Goal: Task Accomplishment & Management: Complete application form

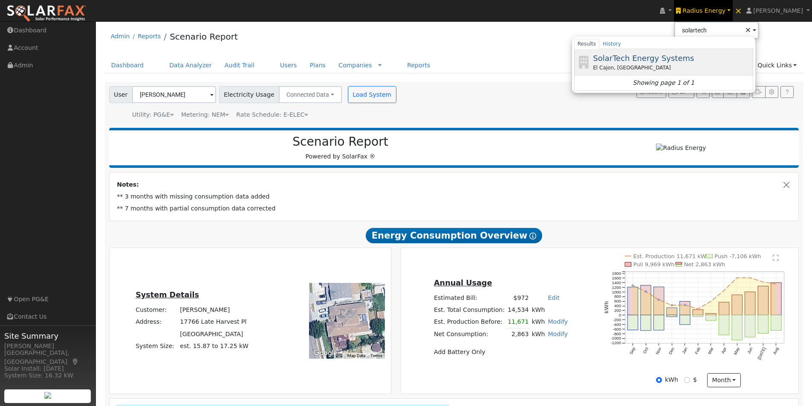
click at [641, 57] on span "SolarTech Energy Systems" at bounding box center [643, 58] width 101 height 9
type input "SolarTech Energy Systems"
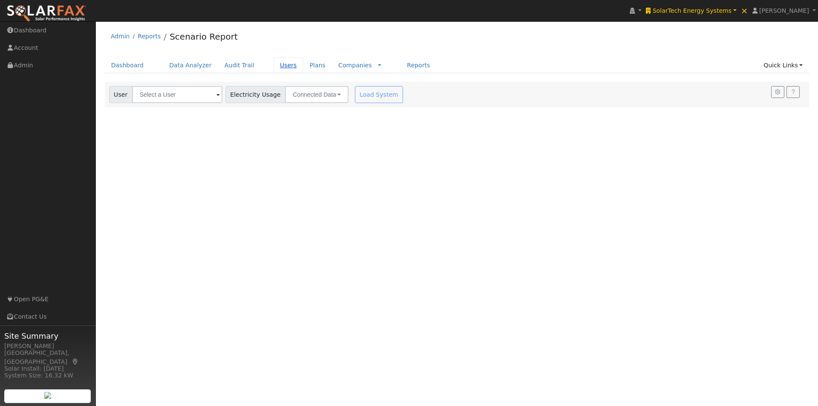
click at [276, 63] on link "Users" at bounding box center [289, 66] width 30 height 16
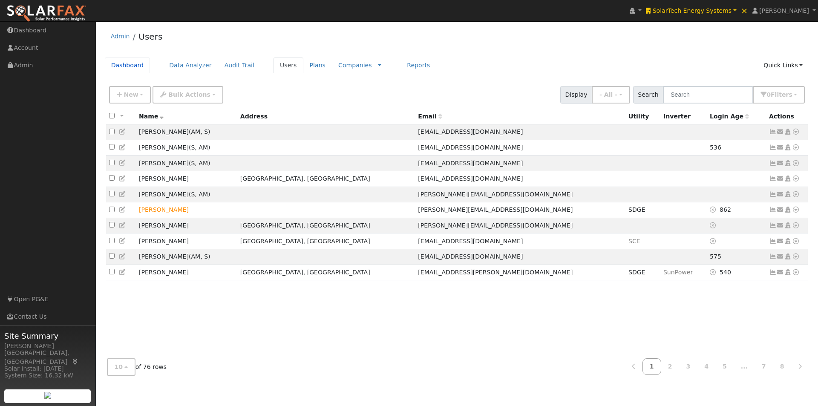
click at [118, 64] on link "Dashboard" at bounding box center [128, 66] width 46 height 16
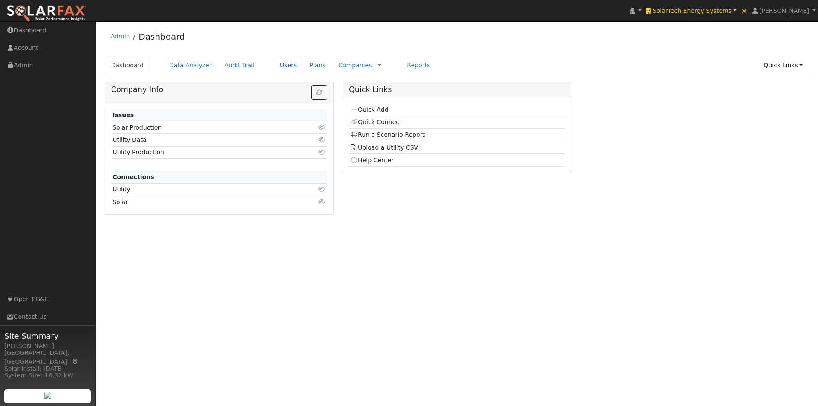
click at [274, 66] on link "Users" at bounding box center [289, 66] width 30 height 16
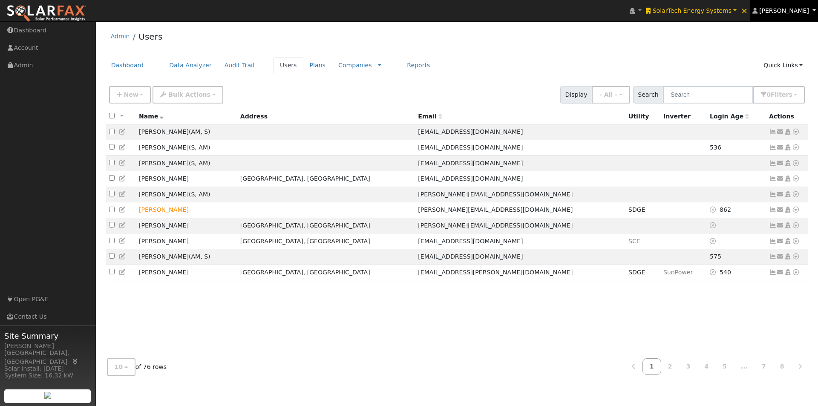
click at [790, 8] on span "[PERSON_NAME]" at bounding box center [784, 10] width 50 height 7
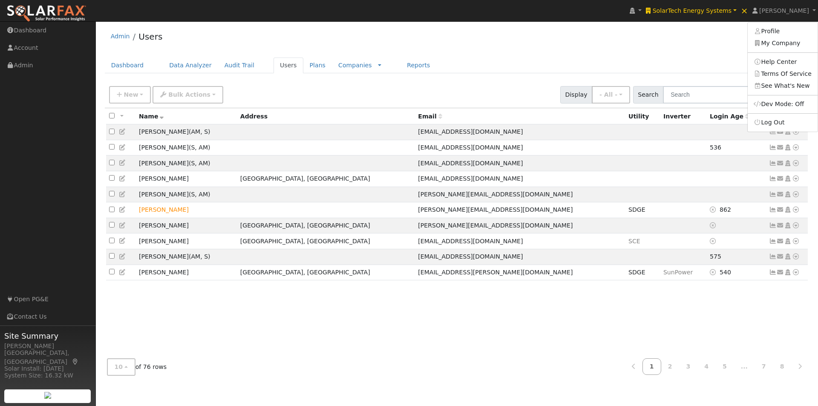
click at [718, 34] on div "Admin Users" at bounding box center [457, 39] width 705 height 26
click at [622, 91] on button "- All -" at bounding box center [611, 94] width 38 height 17
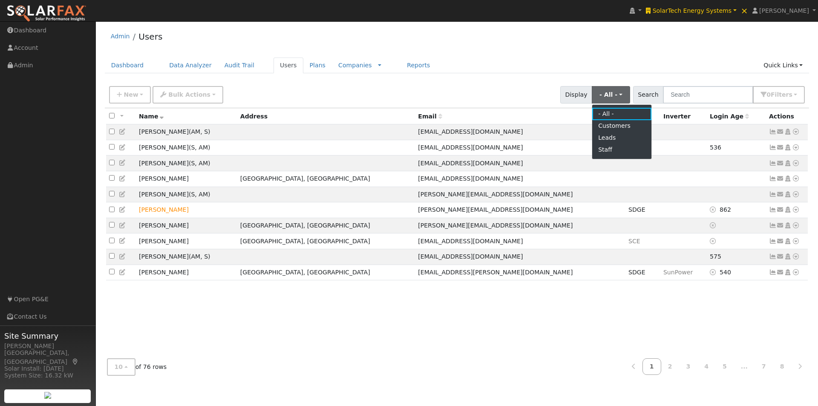
drag, startPoint x: 439, startPoint y: 84, endPoint x: 434, endPoint y: 83, distance: 5.2
click at [439, 84] on div "New Add User Quick Add Quick Connect Quick Convert Lead Bulk Actions Send Email…" at bounding box center [456, 93] width 699 height 20
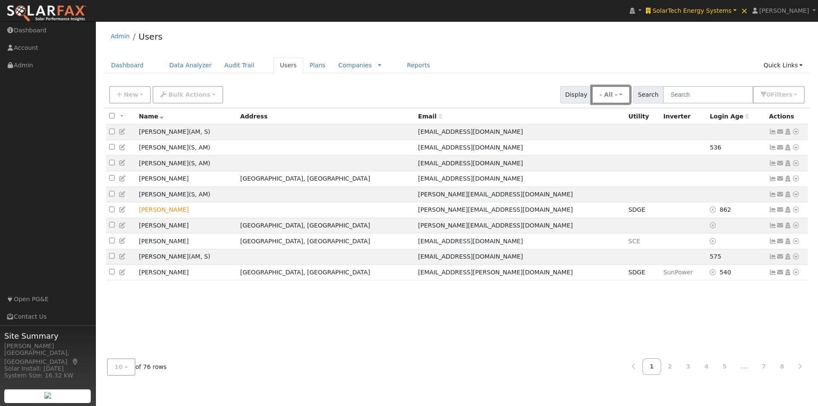
click at [622, 93] on button "- All -" at bounding box center [611, 94] width 38 height 17
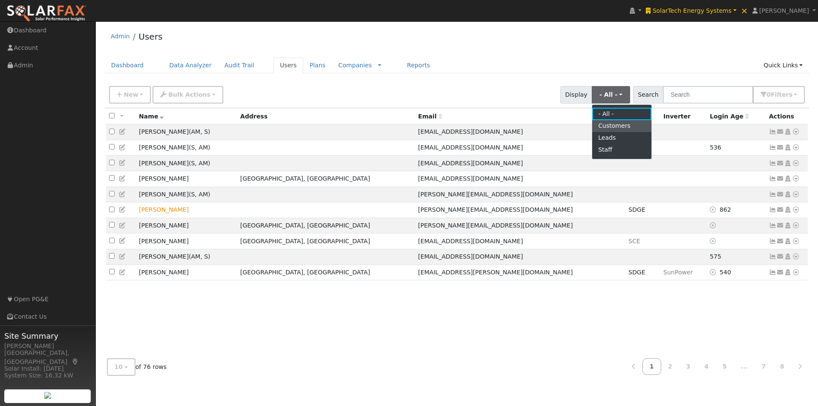
click at [619, 126] on link "Customers" at bounding box center [621, 126] width 59 height 12
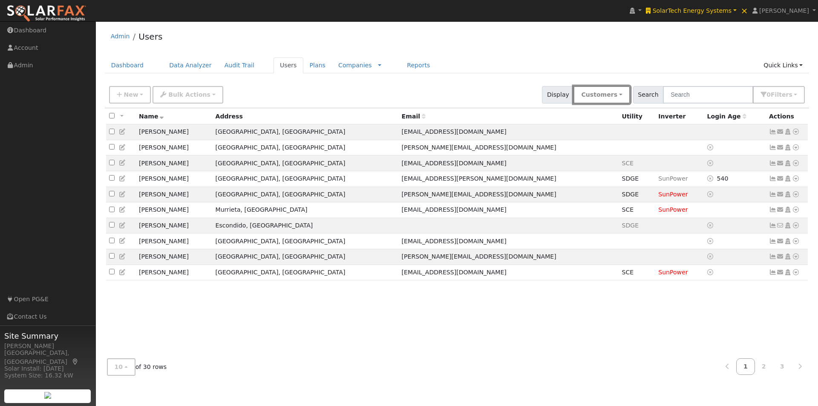
click at [617, 97] on button "Customers" at bounding box center [602, 94] width 56 height 17
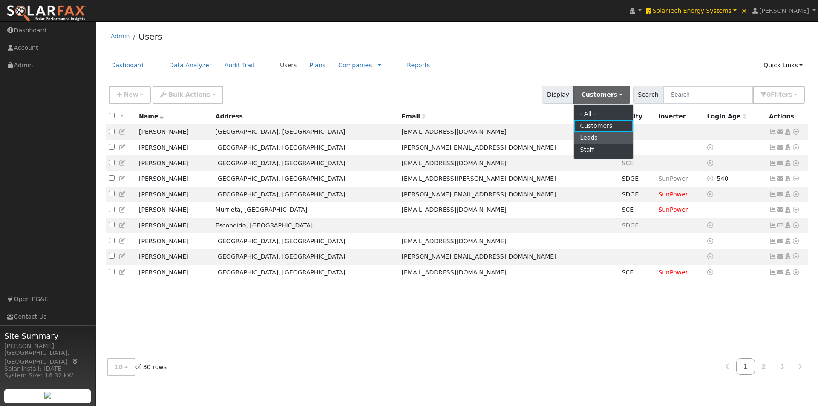
drag, startPoint x: 597, startPoint y: 137, endPoint x: 613, endPoint y: 126, distance: 19.3
click at [597, 136] on link "Leads" at bounding box center [603, 138] width 59 height 12
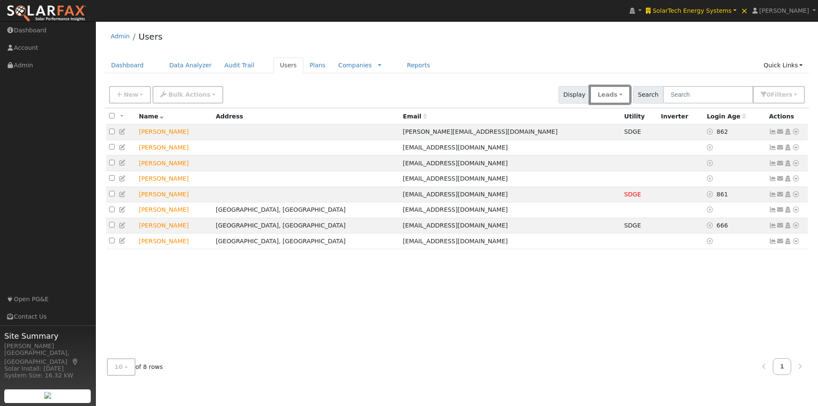
click at [628, 91] on button "Leads" at bounding box center [610, 94] width 40 height 17
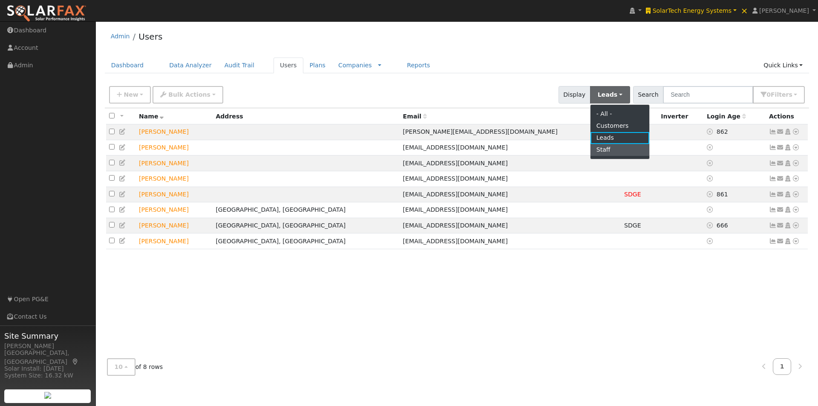
click at [617, 147] on link "Staff" at bounding box center [620, 150] width 59 height 12
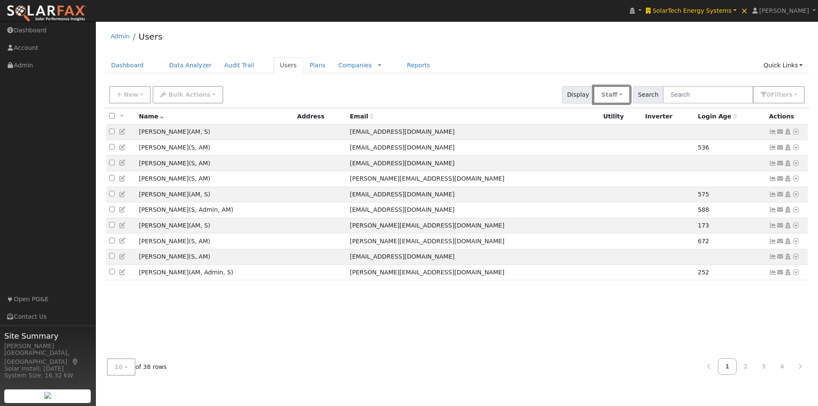
click at [626, 94] on button "Staff" at bounding box center [612, 94] width 36 height 17
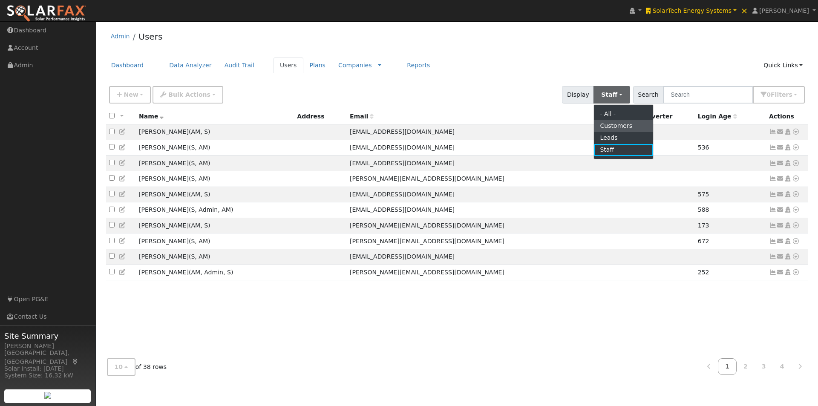
click at [623, 123] on link "Customers" at bounding box center [623, 126] width 59 height 12
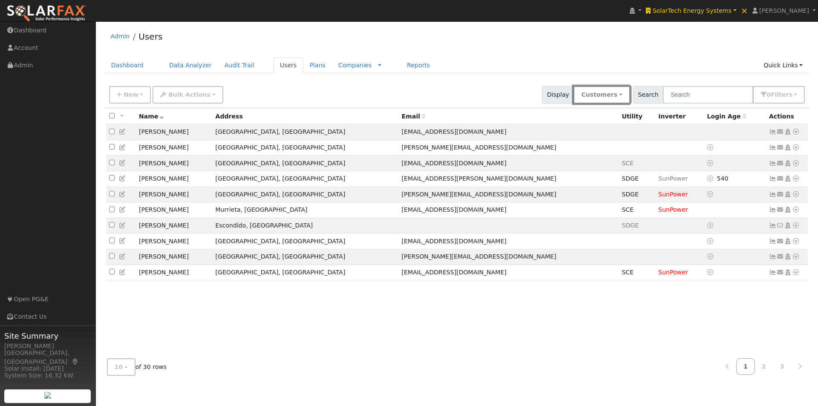
click at [617, 93] on button "Customers" at bounding box center [602, 94] width 56 height 17
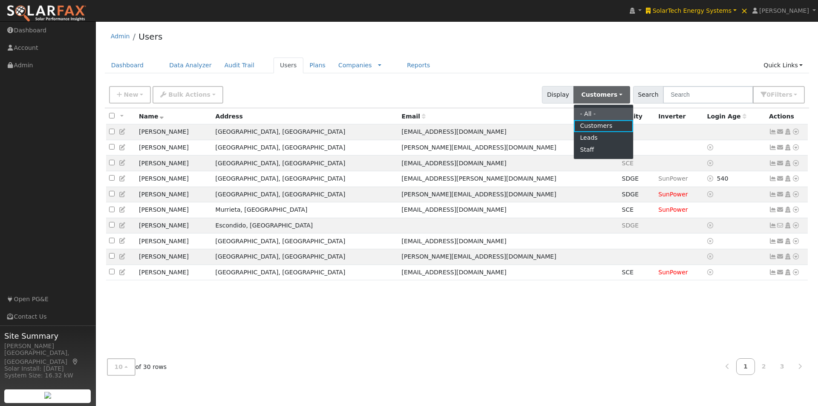
click at [604, 114] on link "- All -" at bounding box center [603, 114] width 59 height 12
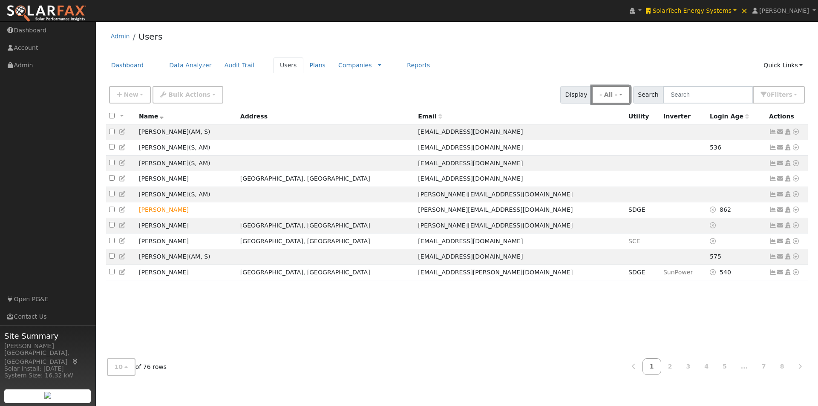
click at [618, 96] on button "- All -" at bounding box center [611, 94] width 38 height 17
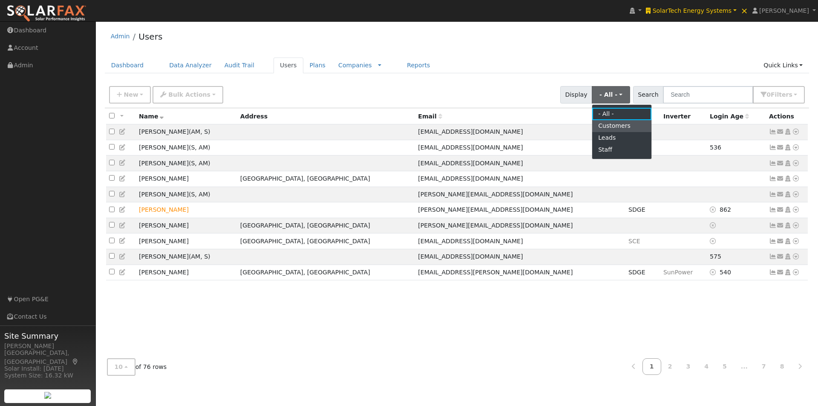
click at [622, 125] on link "Customers" at bounding box center [621, 126] width 59 height 12
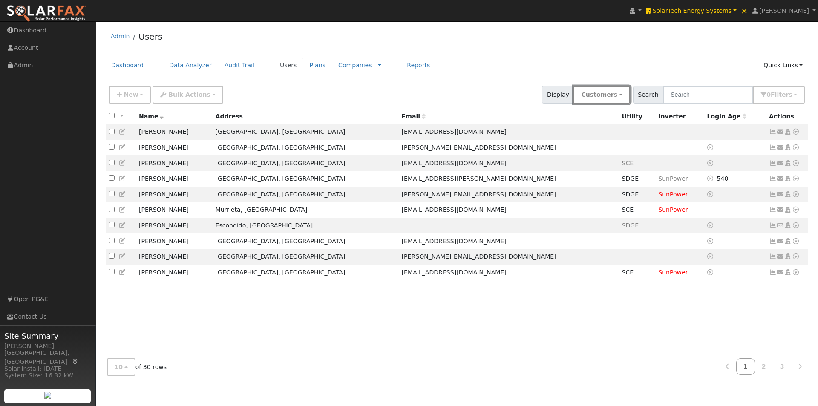
click at [612, 95] on button "Customers" at bounding box center [602, 94] width 56 height 17
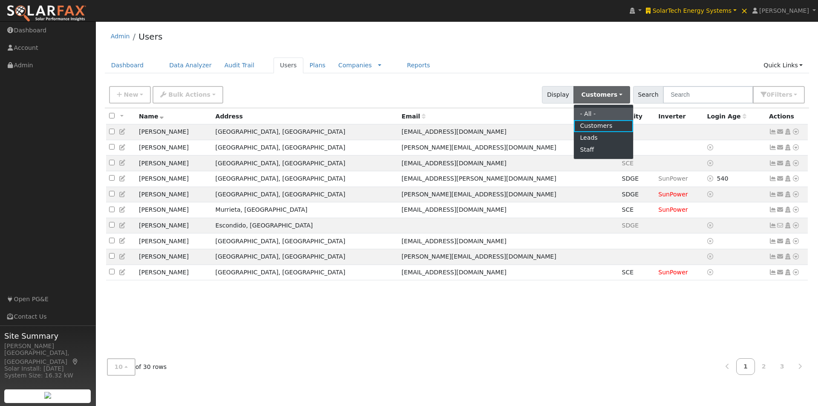
drag, startPoint x: 608, startPoint y: 111, endPoint x: 695, endPoint y: 100, distance: 87.6
click at [608, 111] on link "- All -" at bounding box center [603, 114] width 59 height 12
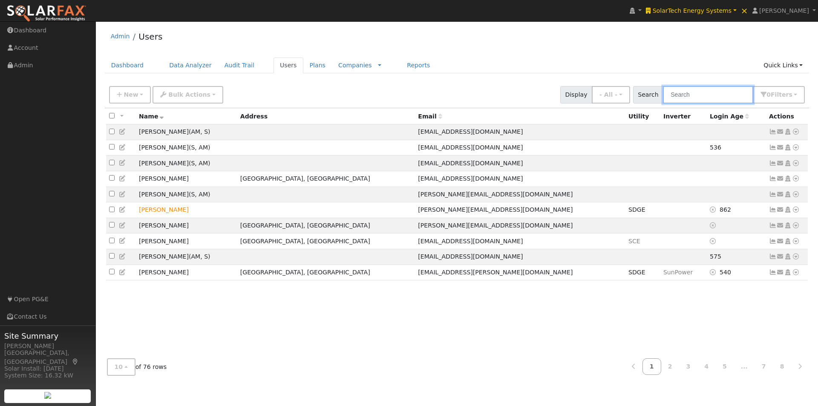
drag, startPoint x: 711, startPoint y: 95, endPoint x: 708, endPoint y: 87, distance: 8.5
click at [712, 93] on input "text" at bounding box center [708, 94] width 90 height 17
type input "sharise"
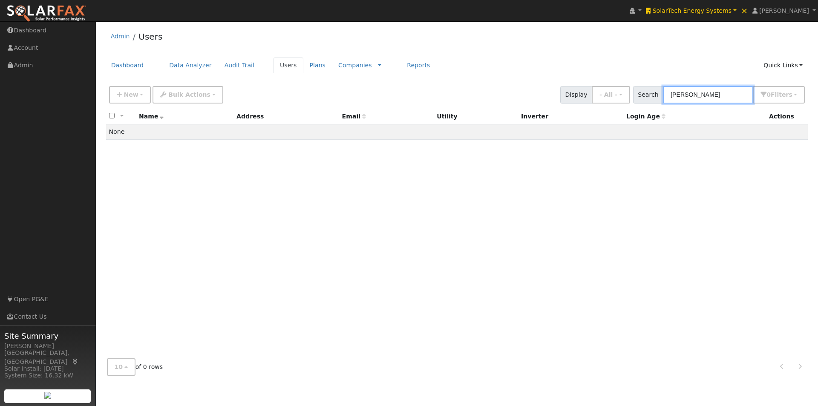
drag, startPoint x: 702, startPoint y: 95, endPoint x: 669, endPoint y: 97, distance: 32.9
click at [669, 97] on input "sharise" at bounding box center [708, 94] width 90 height 17
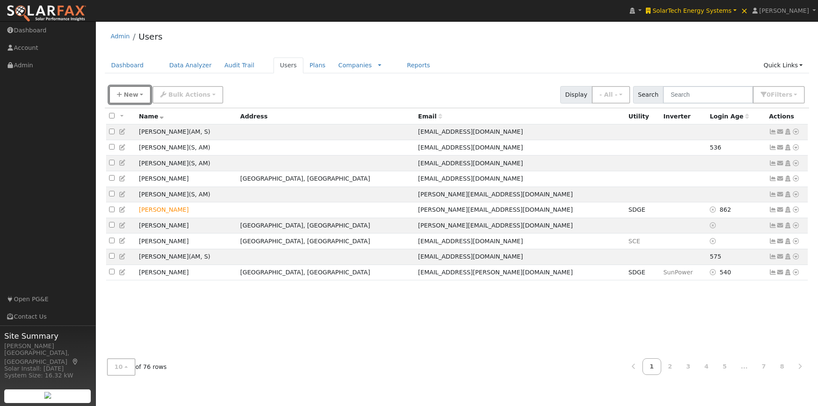
click at [130, 92] on span "New" at bounding box center [131, 94] width 14 height 7
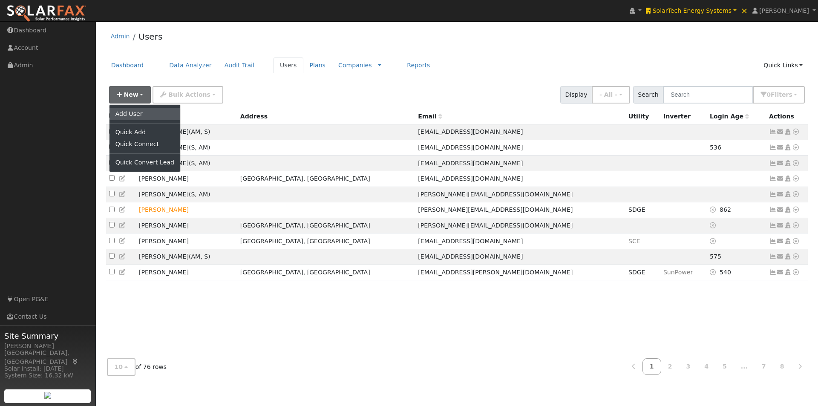
click at [127, 113] on link "Add User" at bounding box center [145, 114] width 71 height 12
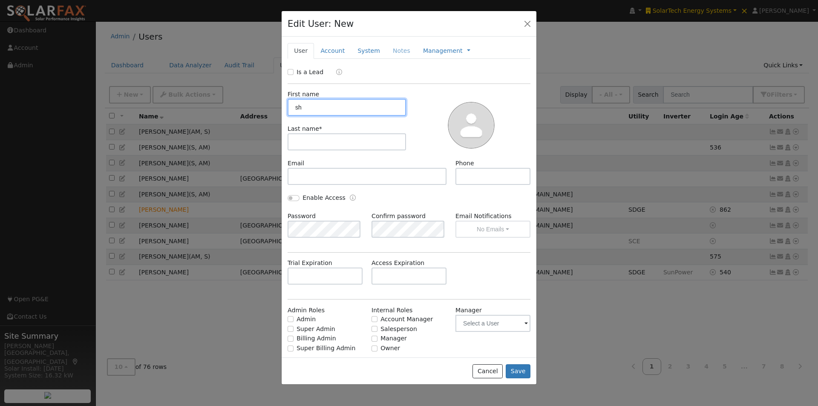
type input "s"
type input "Sharise"
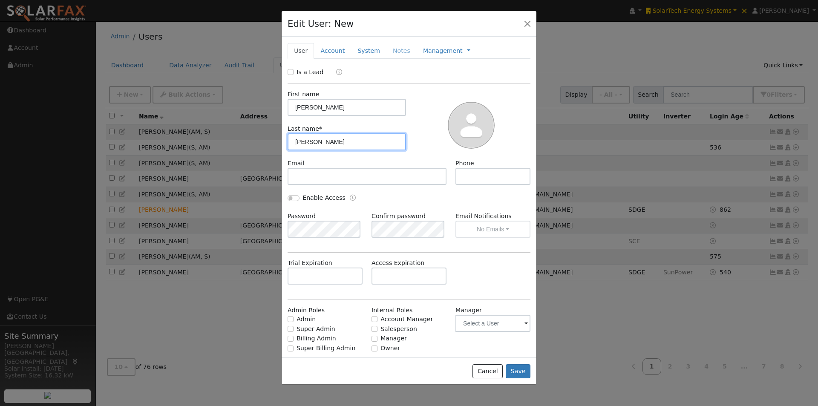
type input "Venson"
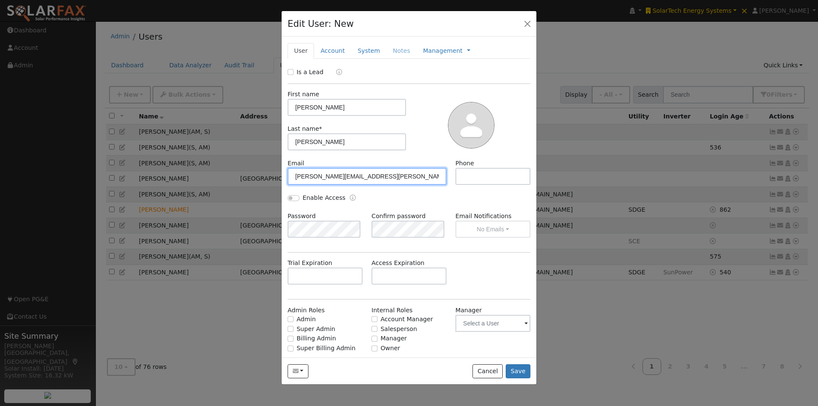
type input "sharise.venson@solartechonline.com"
click at [296, 198] on input "Enable Access" at bounding box center [294, 198] width 12 height 6
checkbox input "true"
click at [290, 318] on input "Admin" at bounding box center [291, 319] width 6 height 6
checkbox input "true"
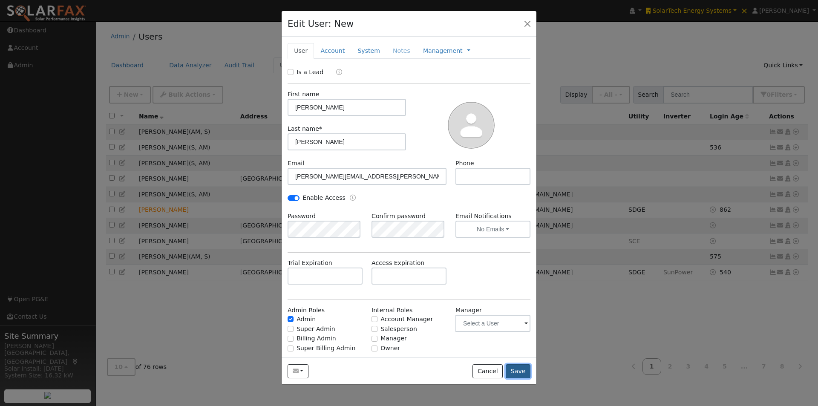
click at [522, 372] on button "Save" at bounding box center [518, 371] width 25 height 14
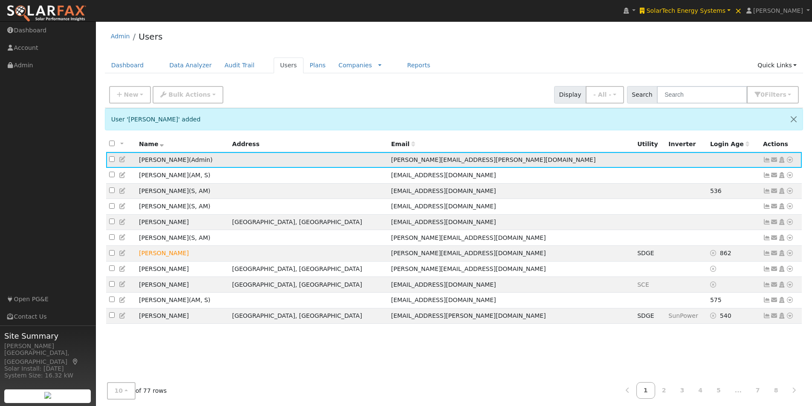
click at [775, 160] on icon at bounding box center [774, 160] width 8 height 6
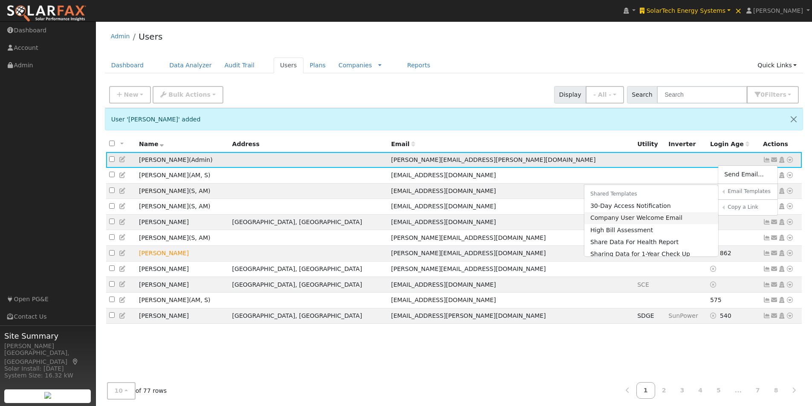
click at [611, 218] on link "Company User Welcome Email" at bounding box center [651, 218] width 134 height 12
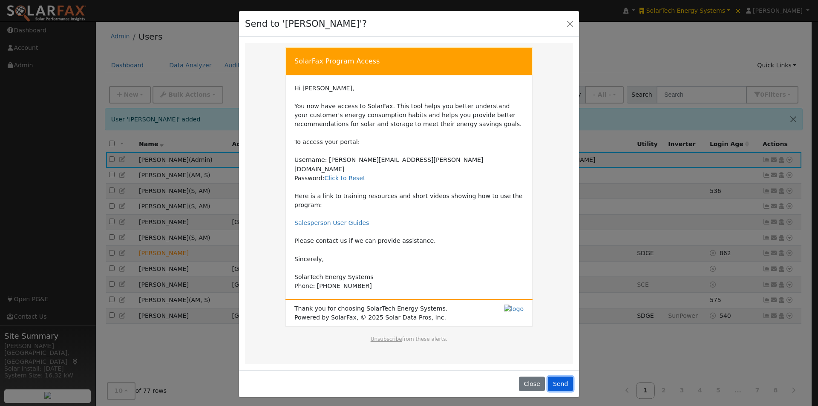
drag, startPoint x: 566, startPoint y: 363, endPoint x: 570, endPoint y: 362, distance: 4.4
click at [567, 377] on button "Send" at bounding box center [560, 384] width 25 height 14
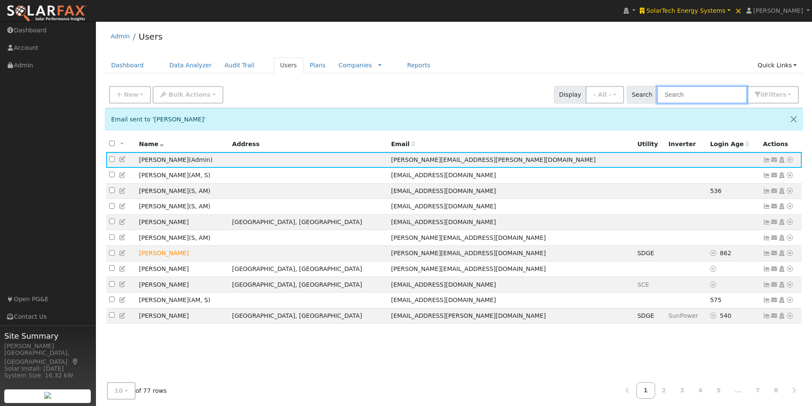
click at [707, 97] on input "text" at bounding box center [702, 94] width 90 height 17
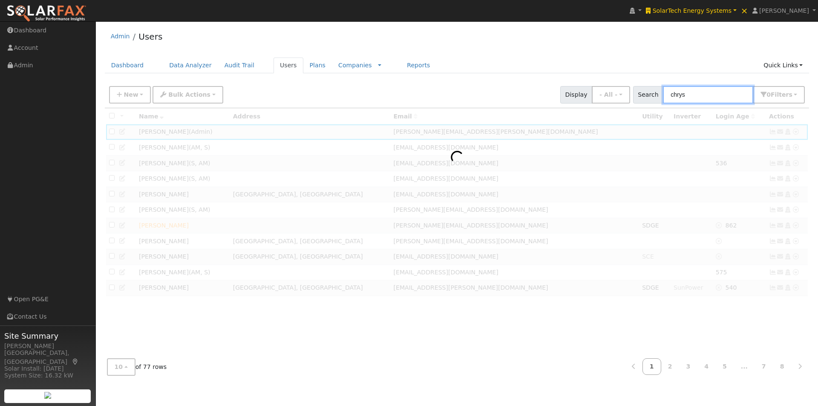
type input "chrysl"
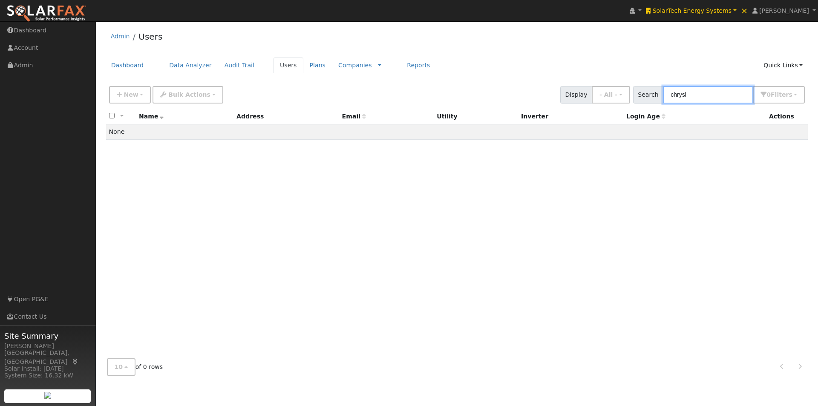
drag, startPoint x: 707, startPoint y: 97, endPoint x: 672, endPoint y: 101, distance: 35.6
click at [672, 101] on input "chrysl" at bounding box center [708, 94] width 90 height 17
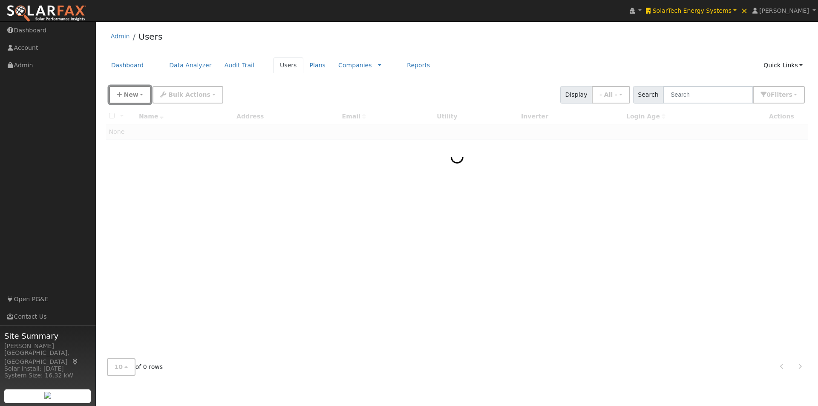
click at [129, 94] on span "New" at bounding box center [131, 94] width 14 height 7
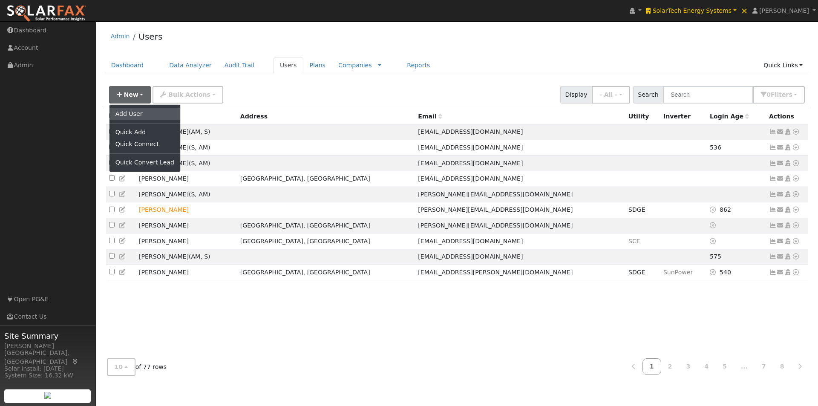
click at [130, 110] on link "Add User" at bounding box center [145, 114] width 71 height 12
checkbox input "false"
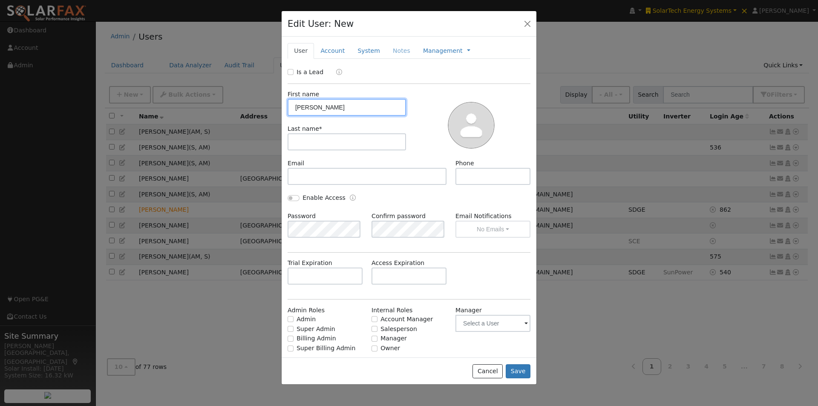
type input "Cindy"
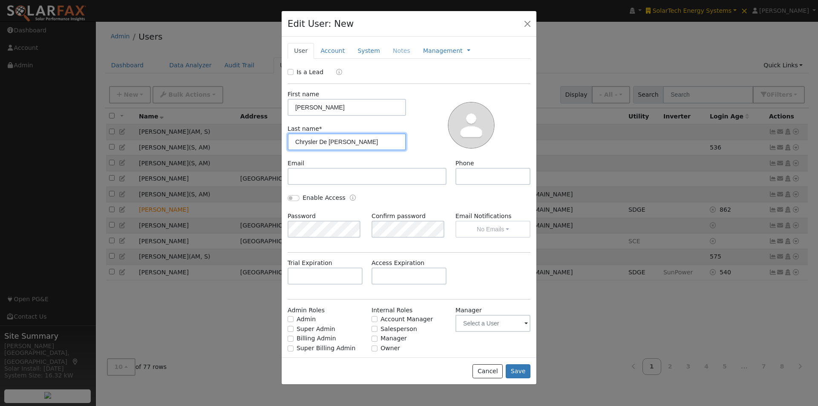
type input "Chrysler De Leon"
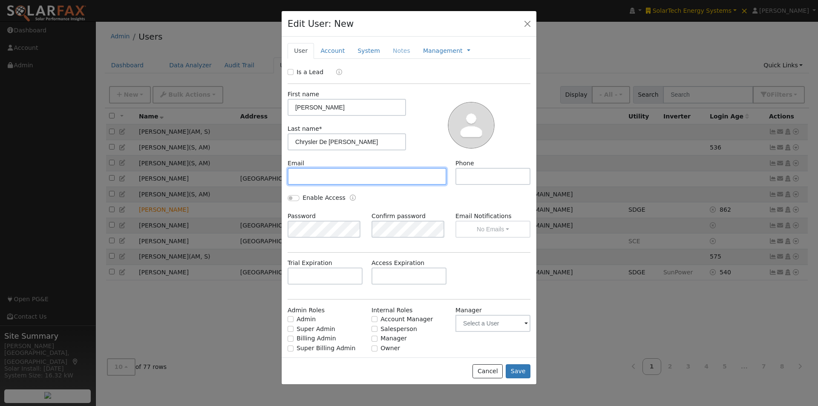
click at [337, 176] on input "text" at bounding box center [367, 176] width 159 height 17
type input "cindyc@solartechonline.com"
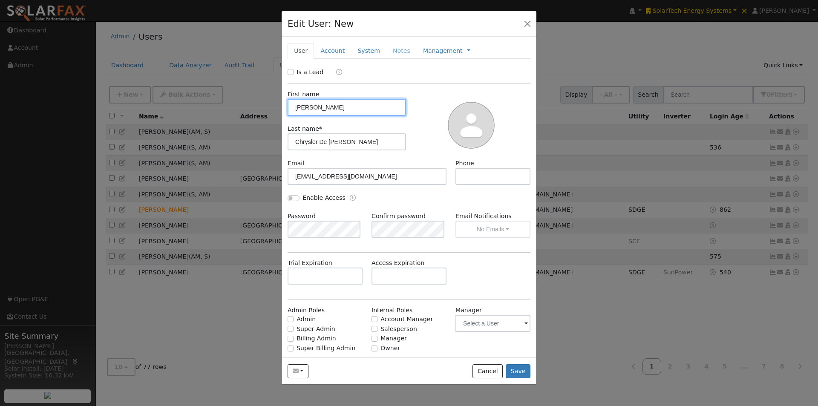
click at [361, 107] on input "Cindy" at bounding box center [347, 107] width 118 height 17
type input "Cindy Chrysler"
drag, startPoint x: 320, startPoint y: 143, endPoint x: 245, endPoint y: 141, distance: 74.2
click at [245, 141] on div "Edit User: New Select an Ac... New Account Nickname Cancel Create Are you sure …" at bounding box center [409, 203] width 818 height 406
type input "De Leon"
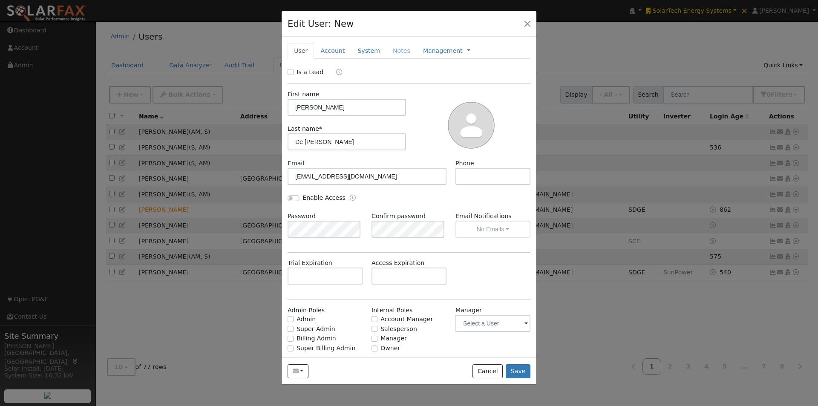
click at [428, 140] on div at bounding box center [471, 124] width 124 height 69
click at [294, 198] on input "Enable Access" at bounding box center [294, 198] width 12 height 6
checkbox input "true"
drag, startPoint x: 291, startPoint y: 318, endPoint x: 297, endPoint y: 318, distance: 6.4
click at [291, 318] on input "Admin" at bounding box center [291, 319] width 6 height 6
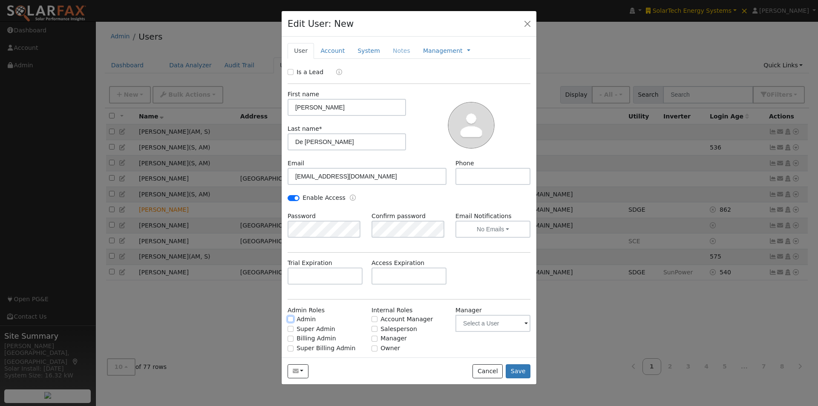
checkbox input "true"
click at [517, 369] on button "Save" at bounding box center [518, 371] width 25 height 14
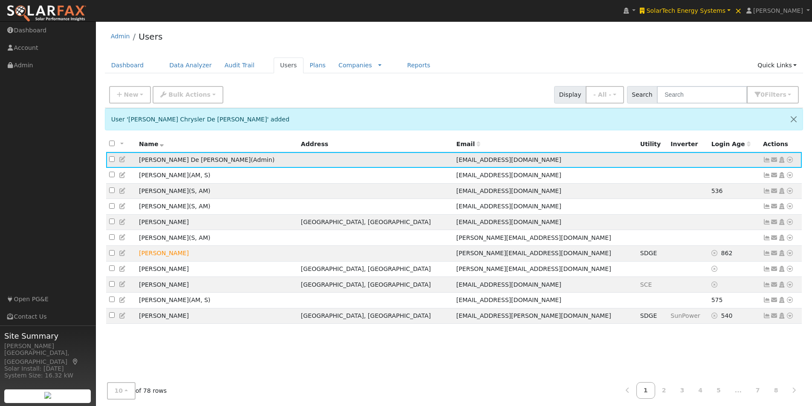
click at [773, 160] on icon at bounding box center [774, 160] width 8 height 6
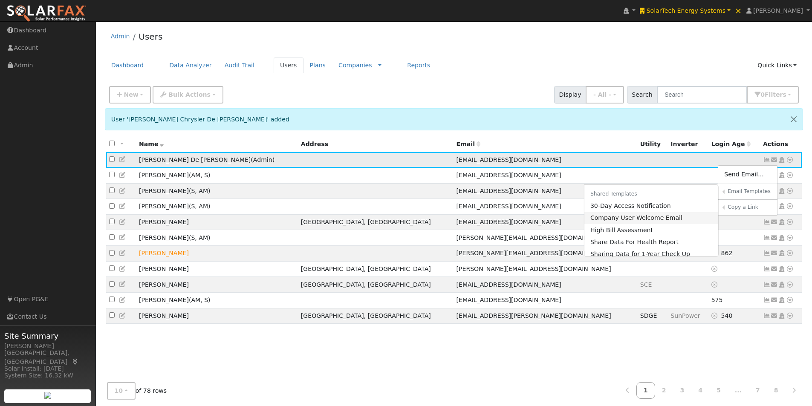
click at [617, 218] on link "Company User Welcome Email" at bounding box center [651, 218] width 134 height 12
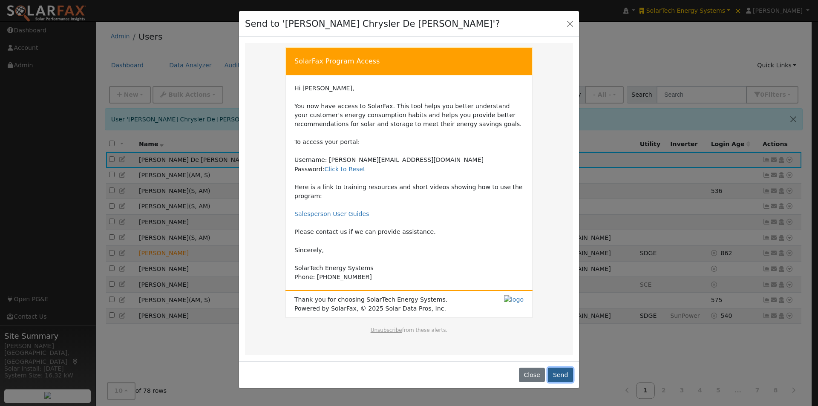
click at [563, 368] on button "Send" at bounding box center [560, 375] width 25 height 14
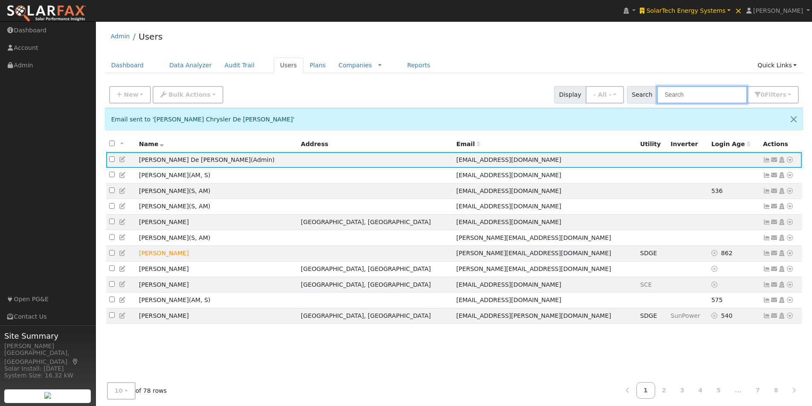
click at [701, 93] on input "text" at bounding box center [702, 94] width 90 height 17
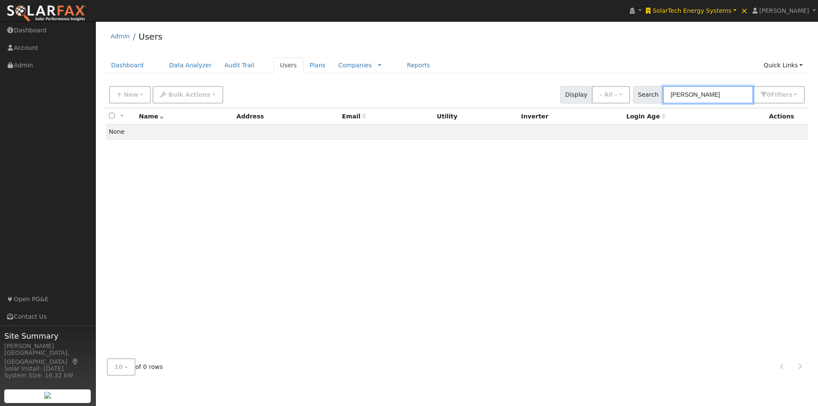
type input "tawny"
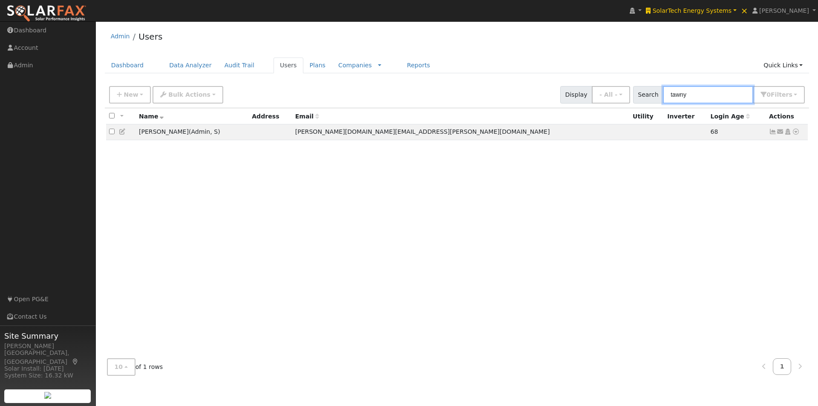
drag, startPoint x: 709, startPoint y: 93, endPoint x: 642, endPoint y: 80, distance: 68.1
click at [645, 91] on div "Search tawny 0 Filter s All Companies My accounts Has Subscription Role Show - …" at bounding box center [719, 94] width 172 height 17
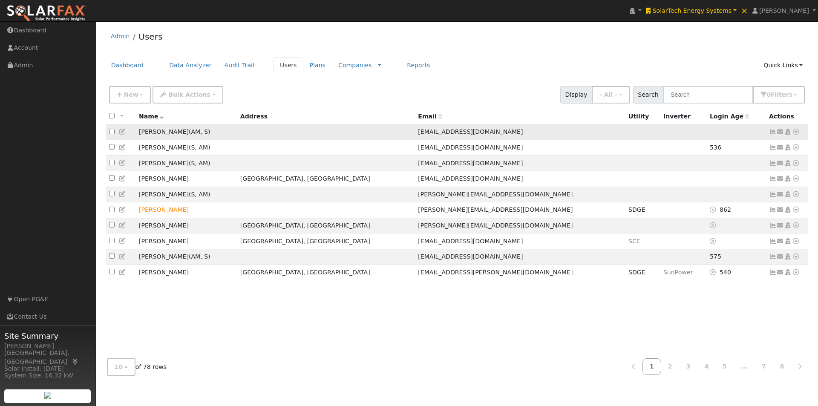
click at [781, 133] on icon at bounding box center [781, 132] width 8 height 6
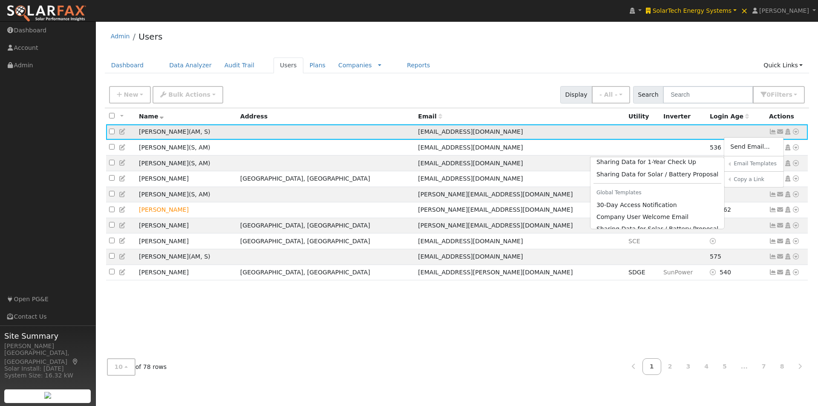
scroll to position [73, 0]
click at [577, 60] on ul "Dashboard Data Analyzer Audit Trail Users Plans Companies Rate Schedules Compan…" at bounding box center [457, 66] width 705 height 16
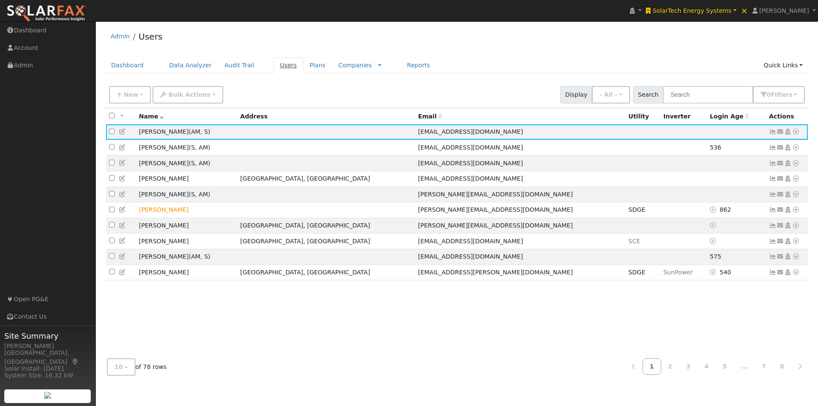
click at [274, 67] on link "Users" at bounding box center [289, 66] width 30 height 16
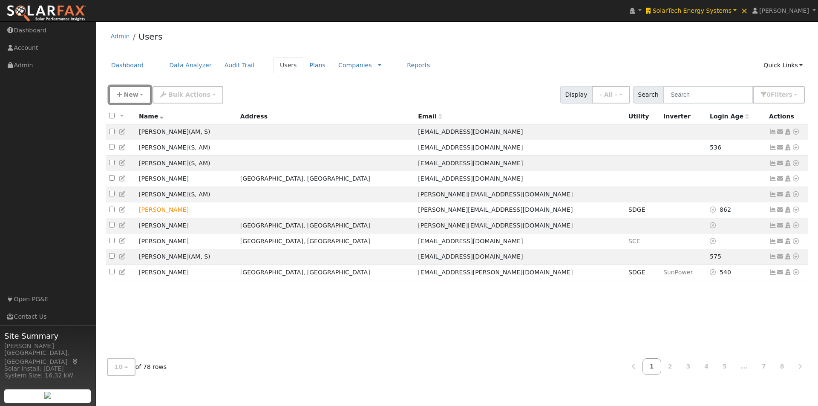
click at [129, 94] on span "New" at bounding box center [131, 94] width 14 height 7
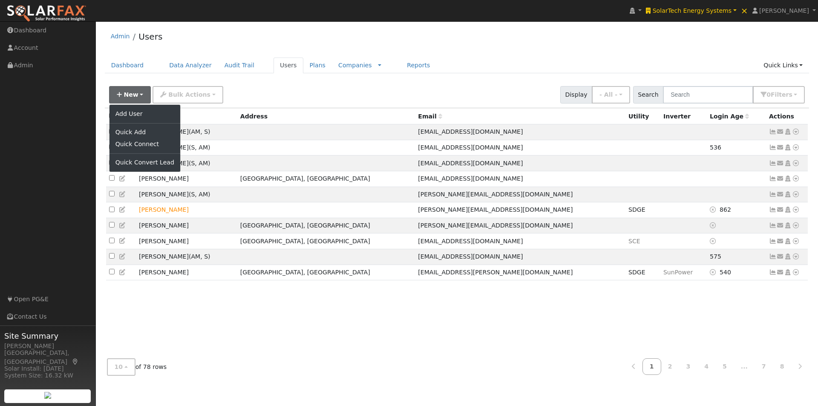
click at [302, 91] on div "New Add User Quick Add Quick Connect Quick Convert Lead Bulk Actions Send Email…" at bounding box center [456, 93] width 699 height 20
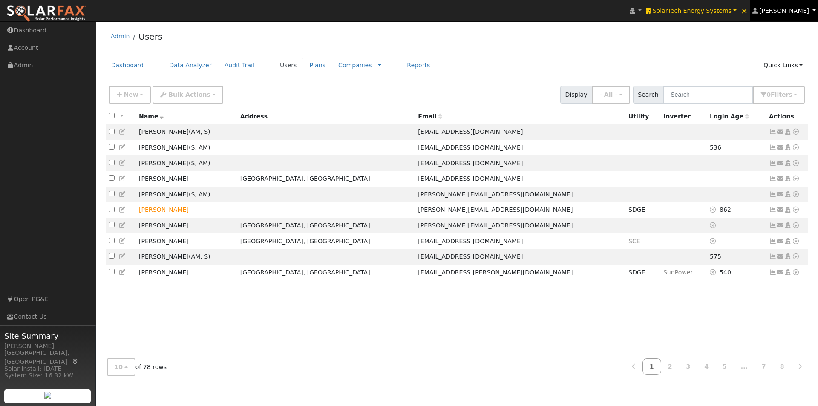
click at [801, 8] on span "[PERSON_NAME]" at bounding box center [784, 10] width 50 height 7
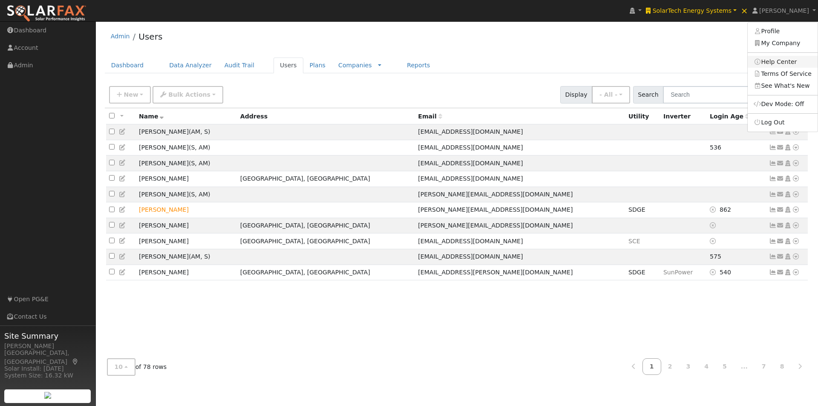
click at [781, 60] on link "Help Center" at bounding box center [783, 62] width 70 height 12
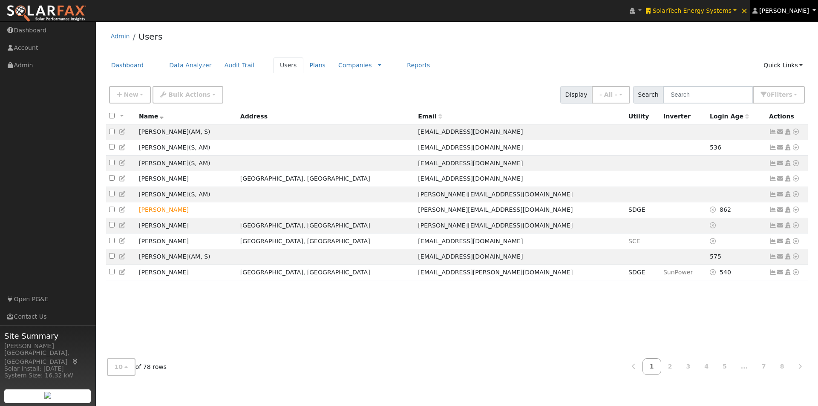
click at [794, 6] on link "[PERSON_NAME]" at bounding box center [784, 10] width 68 height 21
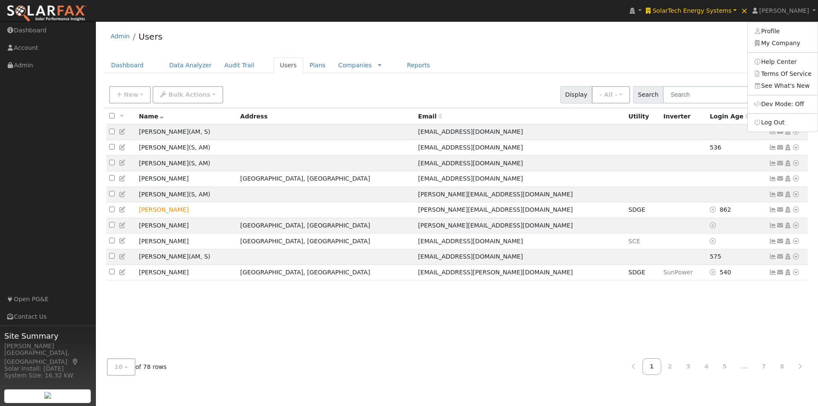
click at [670, 37] on div "Admin Users" at bounding box center [457, 39] width 705 height 26
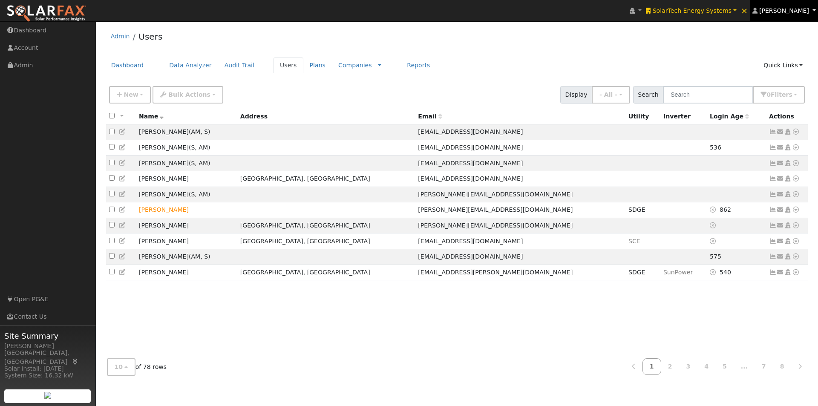
click at [791, 9] on span "[PERSON_NAME]" at bounding box center [784, 10] width 50 height 7
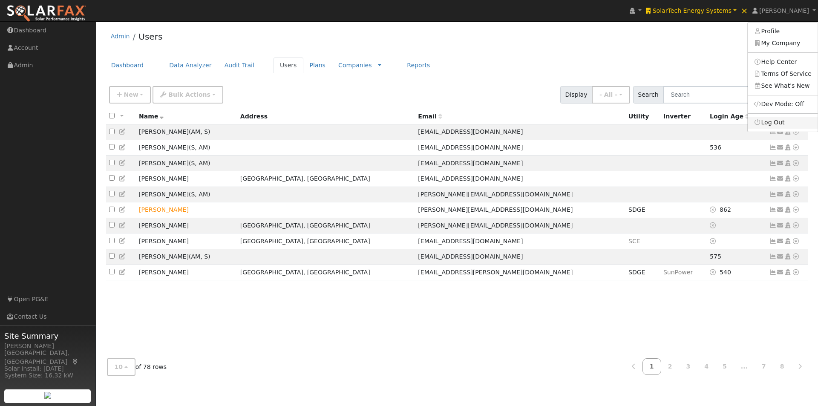
click at [776, 121] on link "Log Out" at bounding box center [783, 123] width 70 height 12
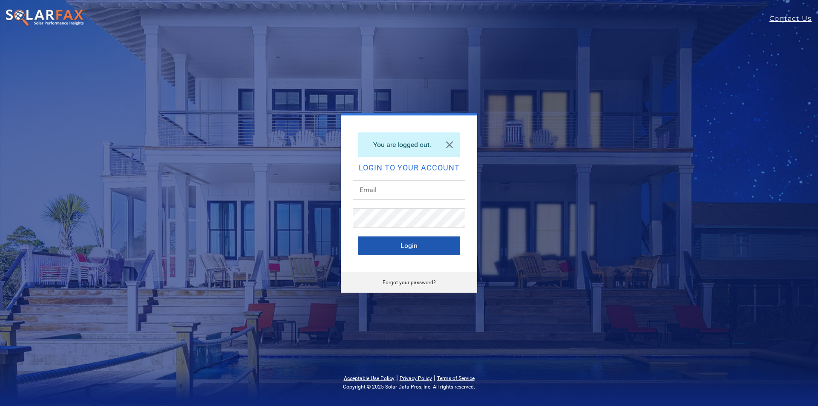
type input "leroy@solardatapros.com"
click at [378, 243] on button "Login" at bounding box center [409, 246] width 102 height 19
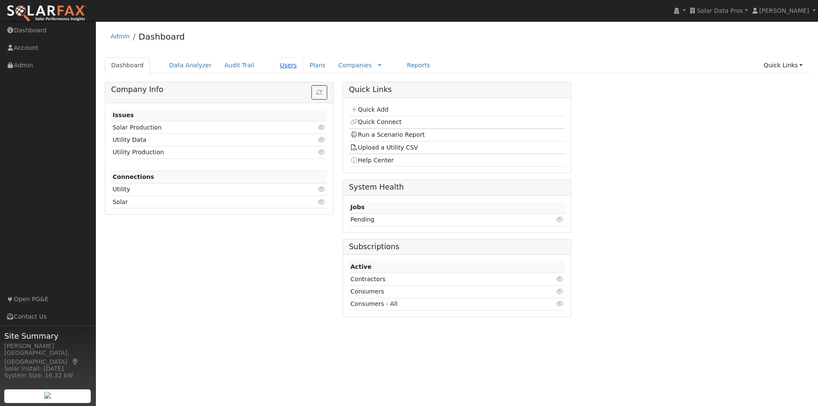
click at [274, 65] on link "Users" at bounding box center [289, 66] width 30 height 16
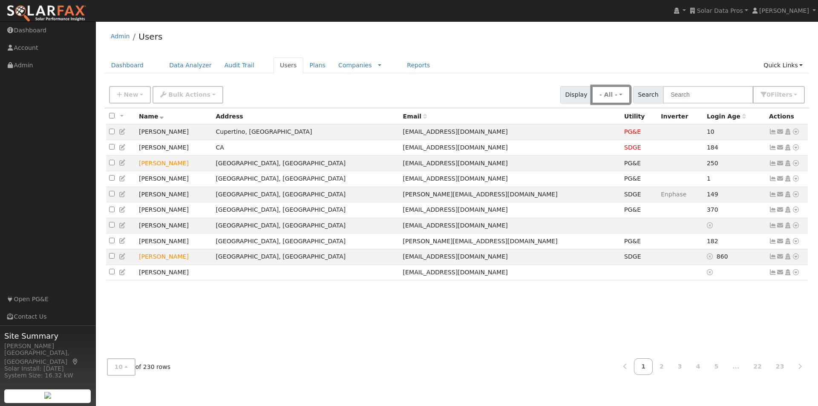
click at [626, 95] on button "- All -" at bounding box center [611, 94] width 38 height 17
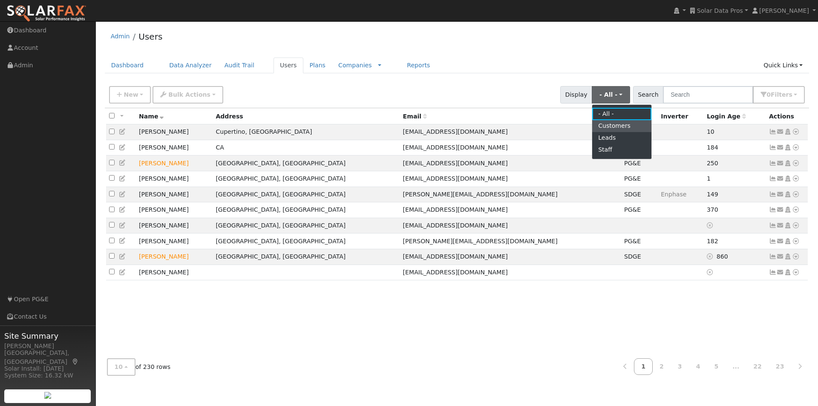
click at [616, 128] on link "Customers" at bounding box center [621, 126] width 59 height 12
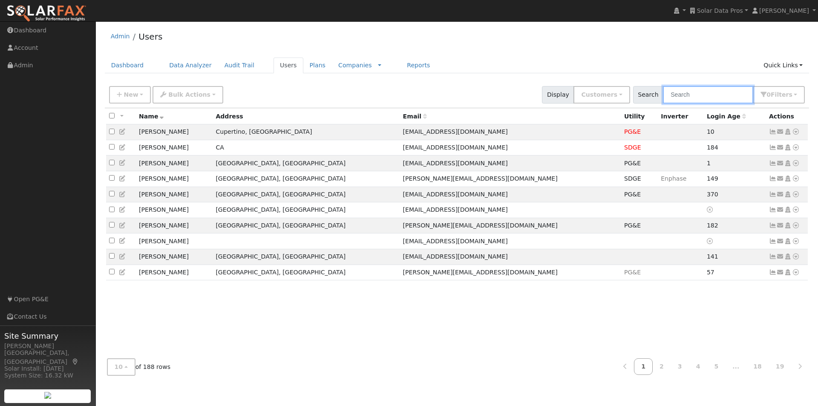
click at [702, 95] on input "text" at bounding box center [708, 94] width 90 height 17
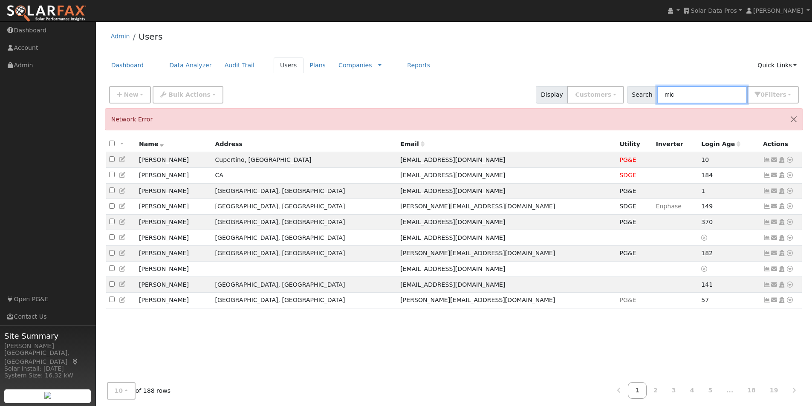
type input "mich"
drag, startPoint x: 703, startPoint y: 91, endPoint x: 620, endPoint y: 75, distance: 84.1
click at [643, 91] on div "Search mich 0 Filter s All Companies My accounts Has Subscription Role Show Cus…" at bounding box center [713, 94] width 172 height 17
click at [274, 65] on link "Users" at bounding box center [289, 66] width 30 height 16
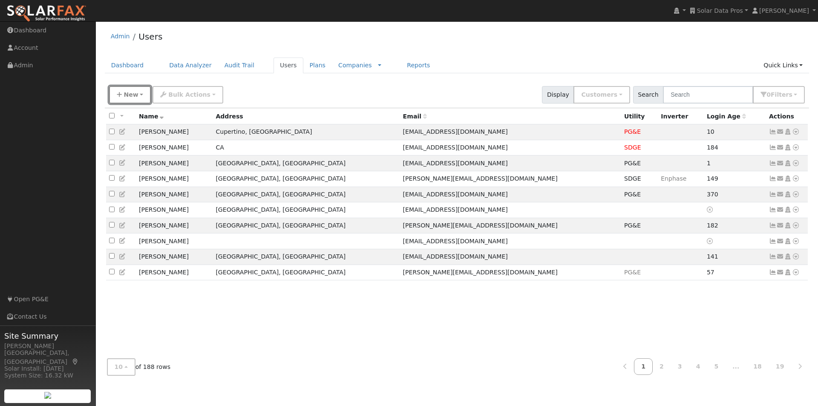
click at [133, 94] on span "New" at bounding box center [131, 94] width 14 height 7
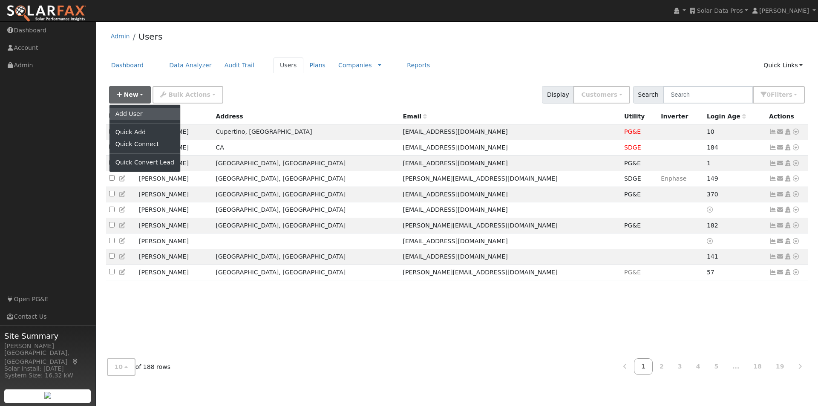
click at [130, 111] on link "Add User" at bounding box center [145, 114] width 71 height 12
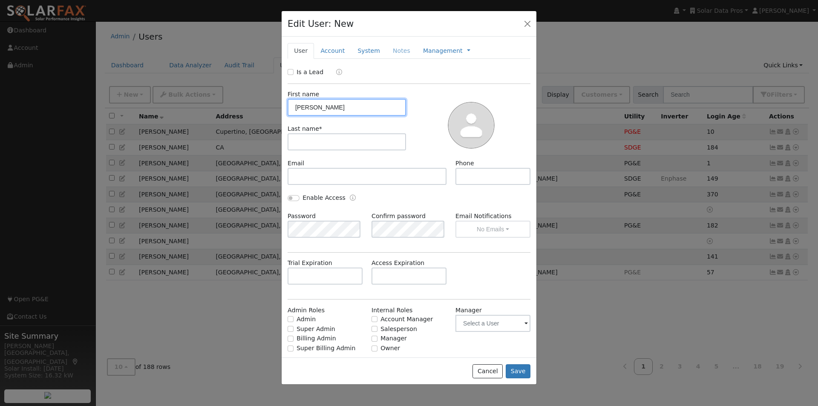
type input "[PERSON_NAME]"
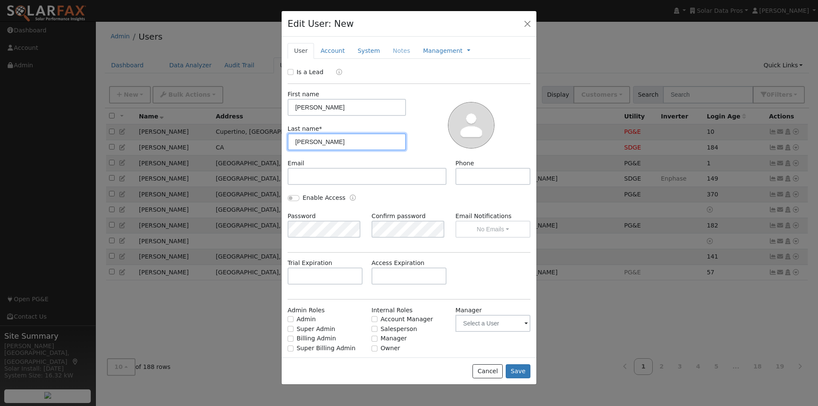
type input "[PERSON_NAME]"
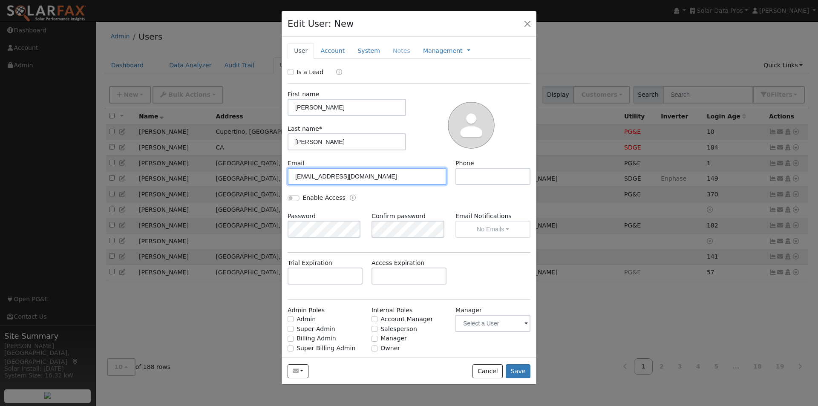
type input "[EMAIL_ADDRESS][DOMAIN_NAME]"
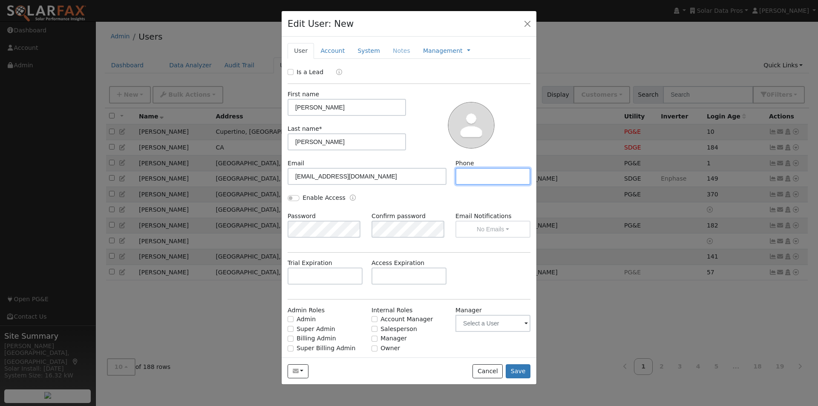
click at [468, 179] on input "text" at bounding box center [493, 176] width 75 height 17
click at [329, 51] on link "Account" at bounding box center [332, 51] width 37 height 16
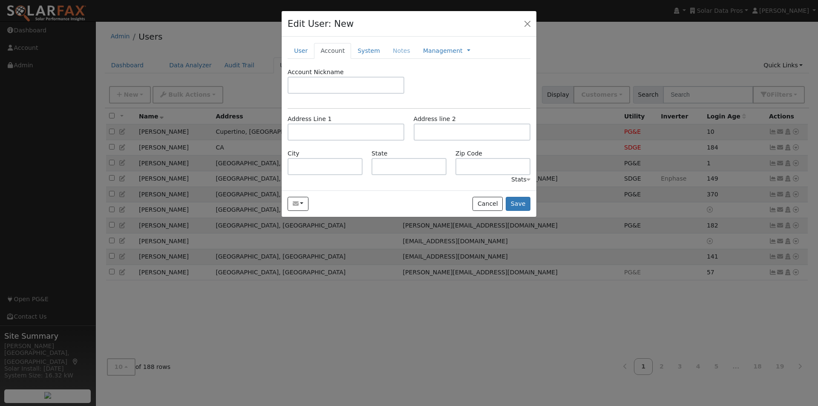
click at [314, 122] on label "Address Line 1" at bounding box center [310, 119] width 44 height 9
click at [312, 130] on input "text" at bounding box center [346, 132] width 117 height 17
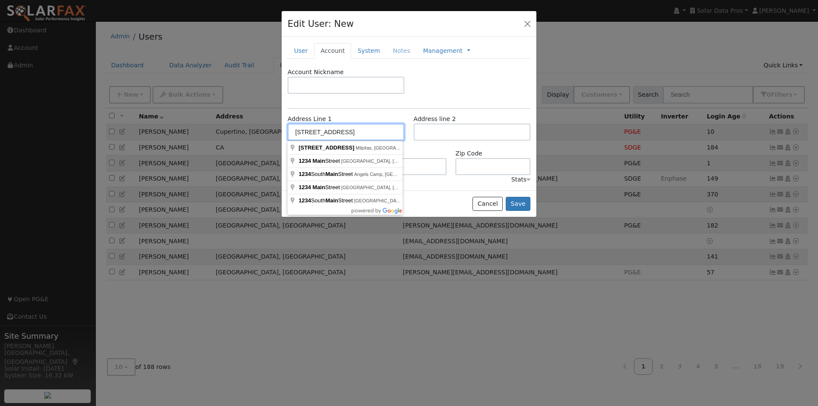
type input "[STREET_ADDRESS]"
type input "[GEOGRAPHIC_DATA]"
type input "CA"
type input "90015"
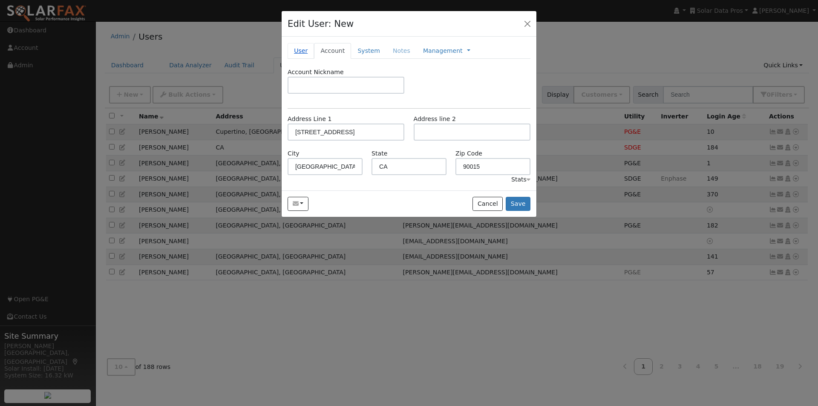
click at [299, 51] on link "User" at bounding box center [301, 51] width 26 height 16
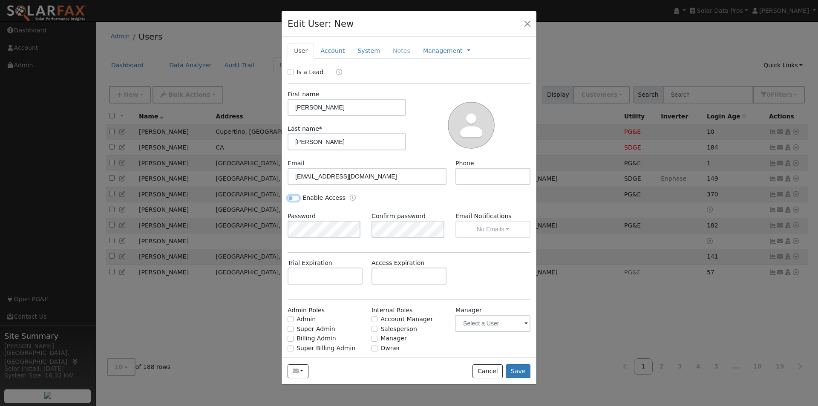
click at [292, 197] on input "Enable Access" at bounding box center [294, 198] width 12 height 6
checkbox input "true"
click at [486, 231] on button "No Emails" at bounding box center [493, 229] width 75 height 17
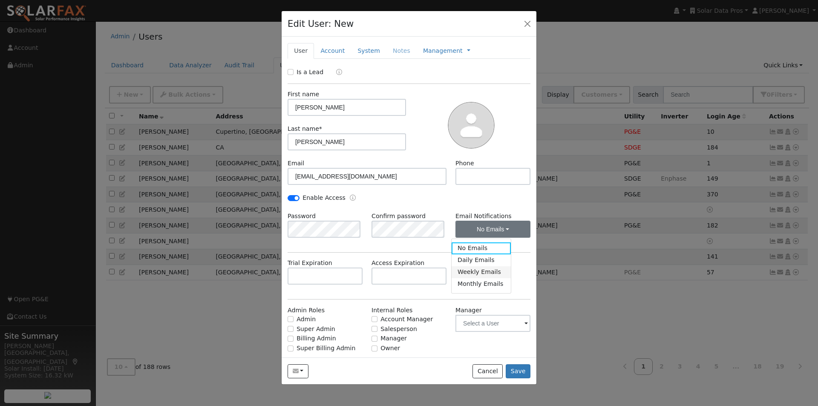
click at [470, 272] on link "Weekly Emails" at bounding box center [481, 272] width 59 height 12
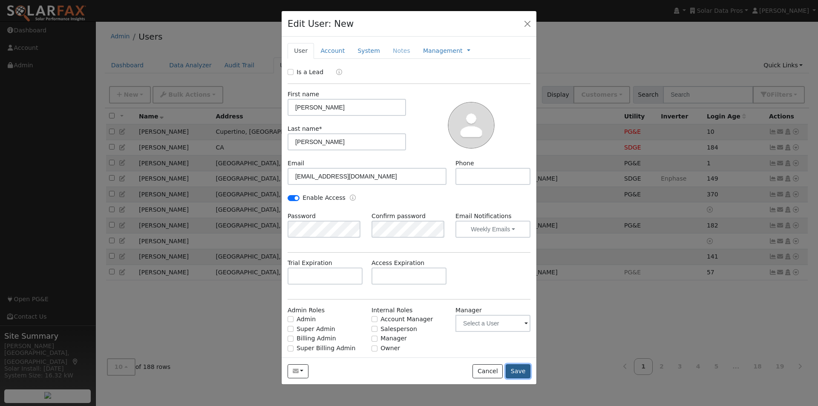
click at [522, 369] on button "Save" at bounding box center [518, 371] width 25 height 14
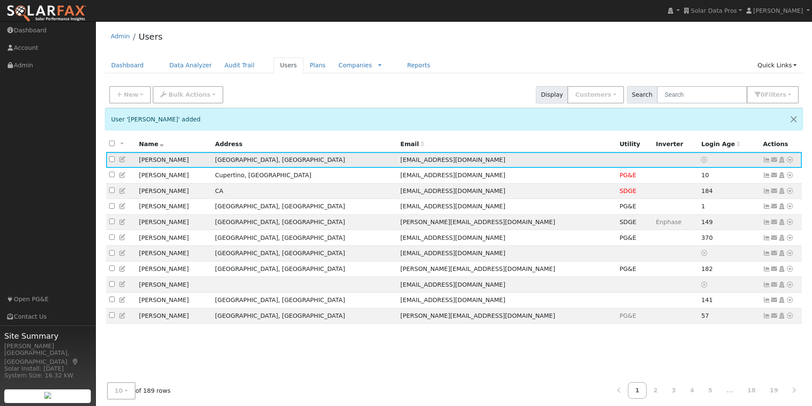
click at [774, 160] on icon at bounding box center [774, 160] width 8 height 6
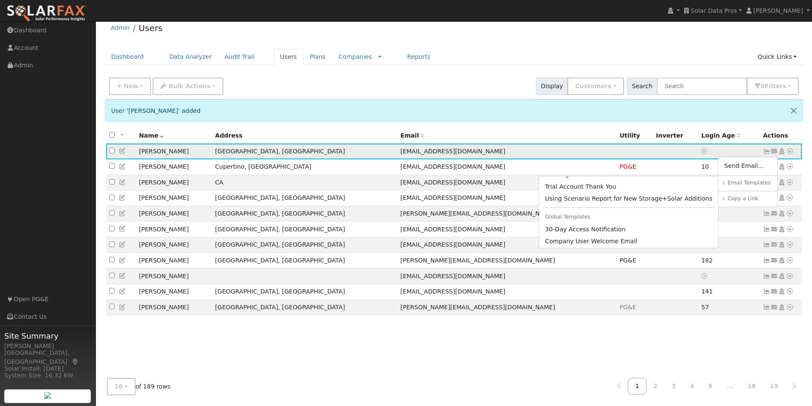
scroll to position [416, 0]
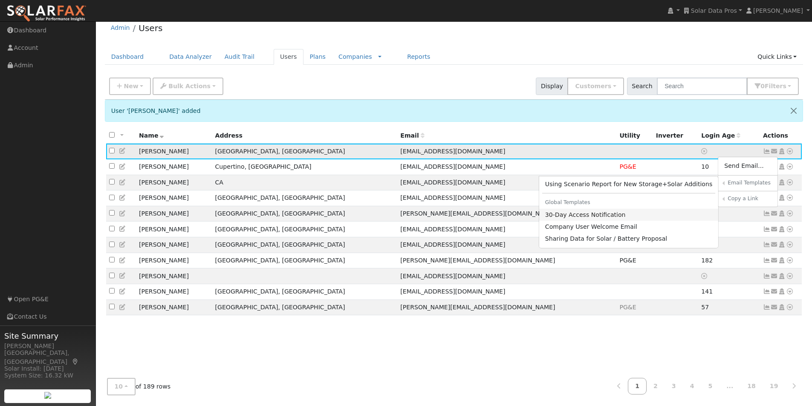
click at [595, 215] on link "30-Day Access Notification" at bounding box center [628, 215] width 179 height 12
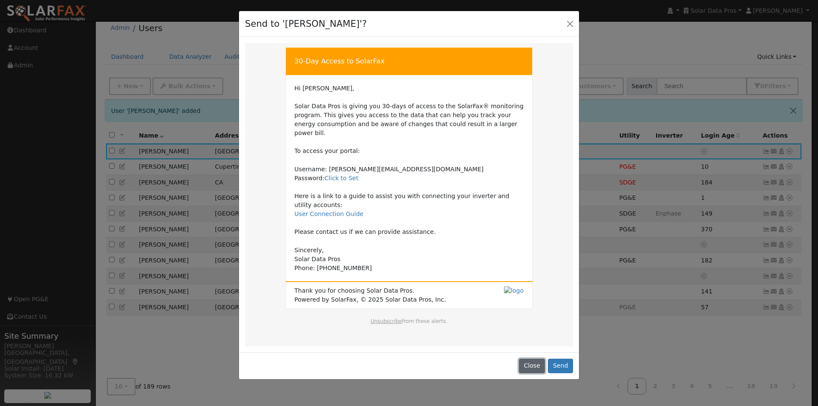
click at [534, 359] on button "Close" at bounding box center [532, 366] width 26 height 14
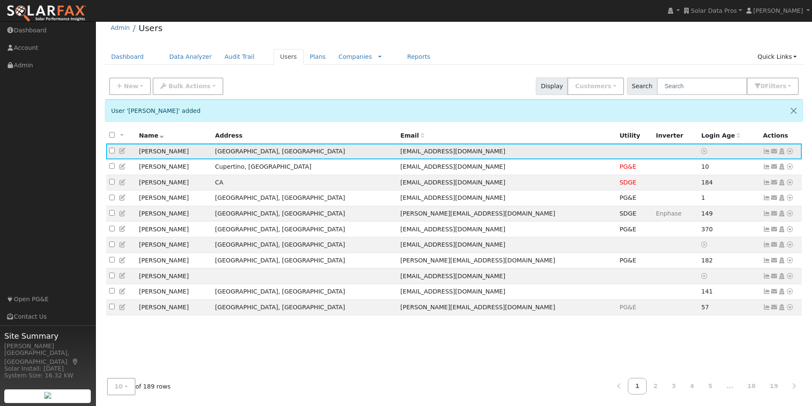
click at [781, 152] on icon at bounding box center [782, 151] width 8 height 6
